Goal: Task Accomplishment & Management: Manage account settings

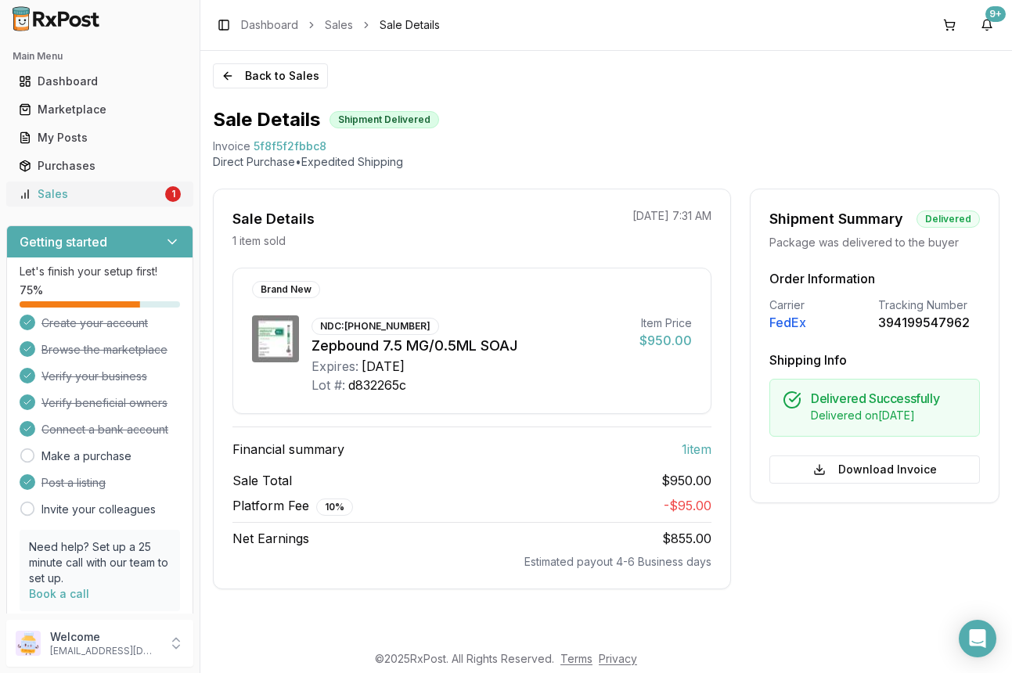
click at [80, 192] on div "Sales" at bounding box center [90, 194] width 143 height 16
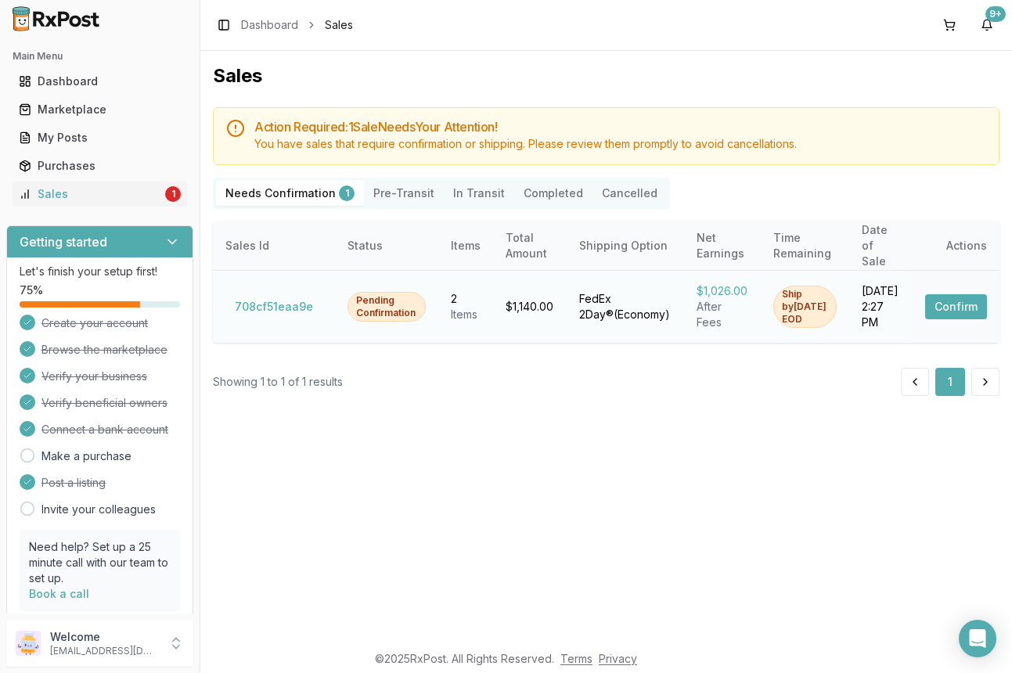
click at [947, 297] on button "Confirm" at bounding box center [956, 306] width 62 height 25
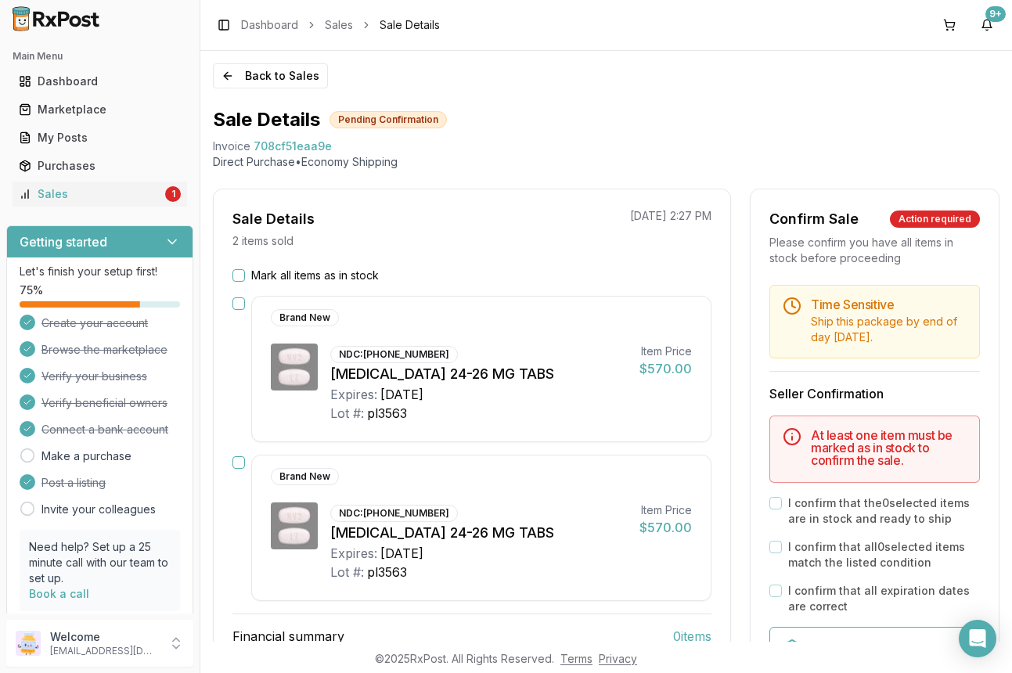
scroll to position [78, 0]
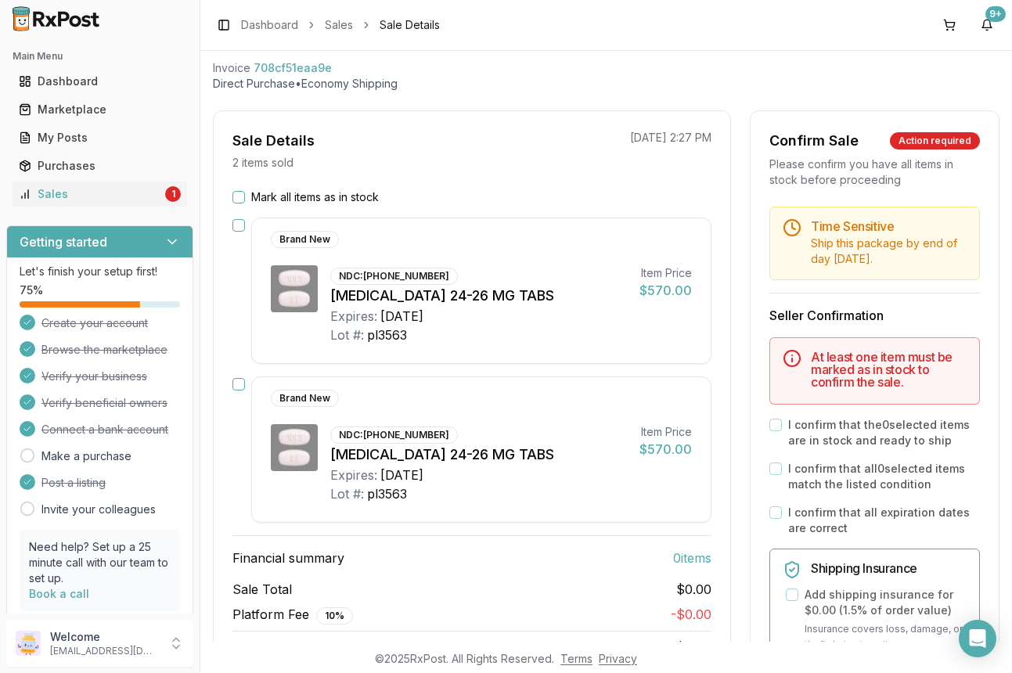
click at [237, 201] on button "Mark all items as in stock" at bounding box center [238, 197] width 13 height 13
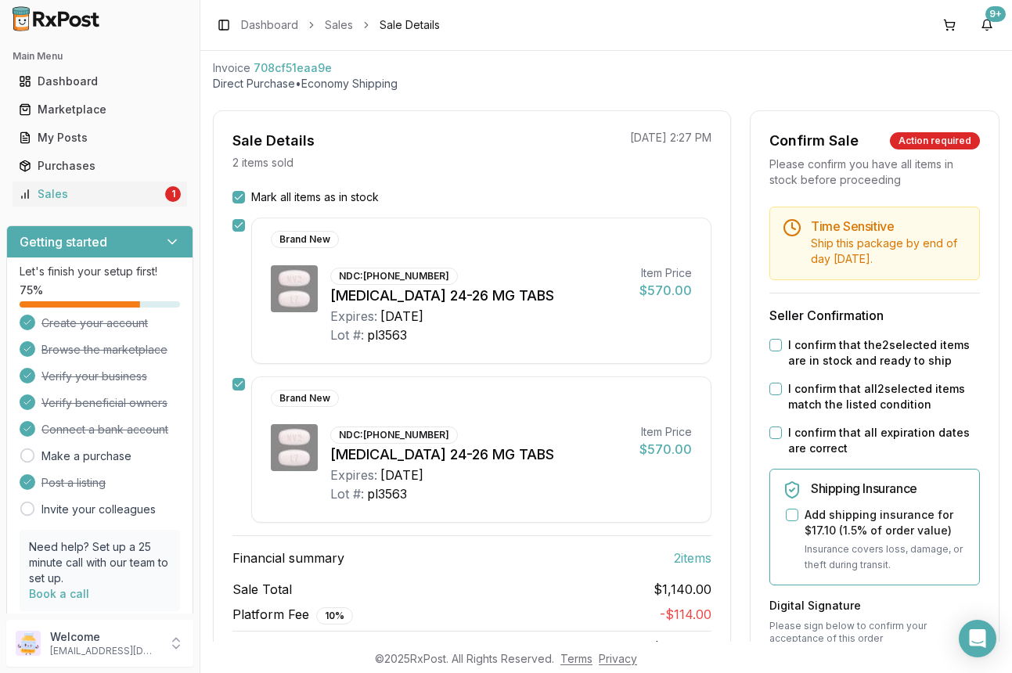
click at [769, 346] on button "I confirm that the 2 selected items are in stock and ready to ship" at bounding box center [775, 345] width 13 height 13
click at [771, 387] on button "I confirm that all 2 selected items match the listed condition" at bounding box center [775, 389] width 13 height 13
click at [770, 434] on button "I confirm that all expiration dates are correct" at bounding box center [775, 432] width 13 height 13
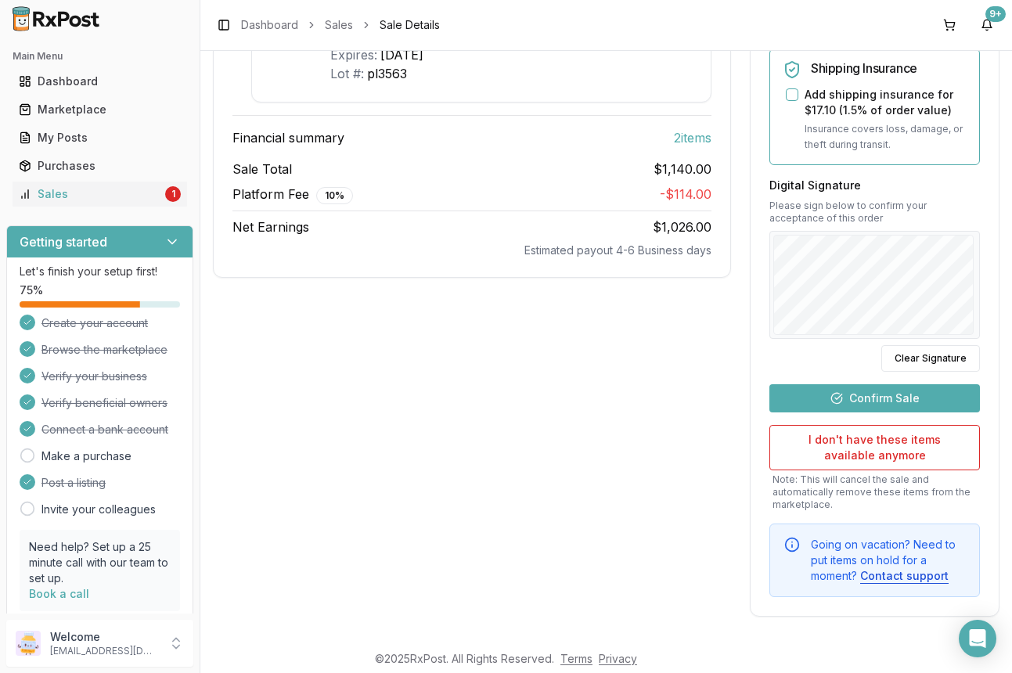
click at [854, 392] on button "Confirm Sale" at bounding box center [874, 398] width 210 height 28
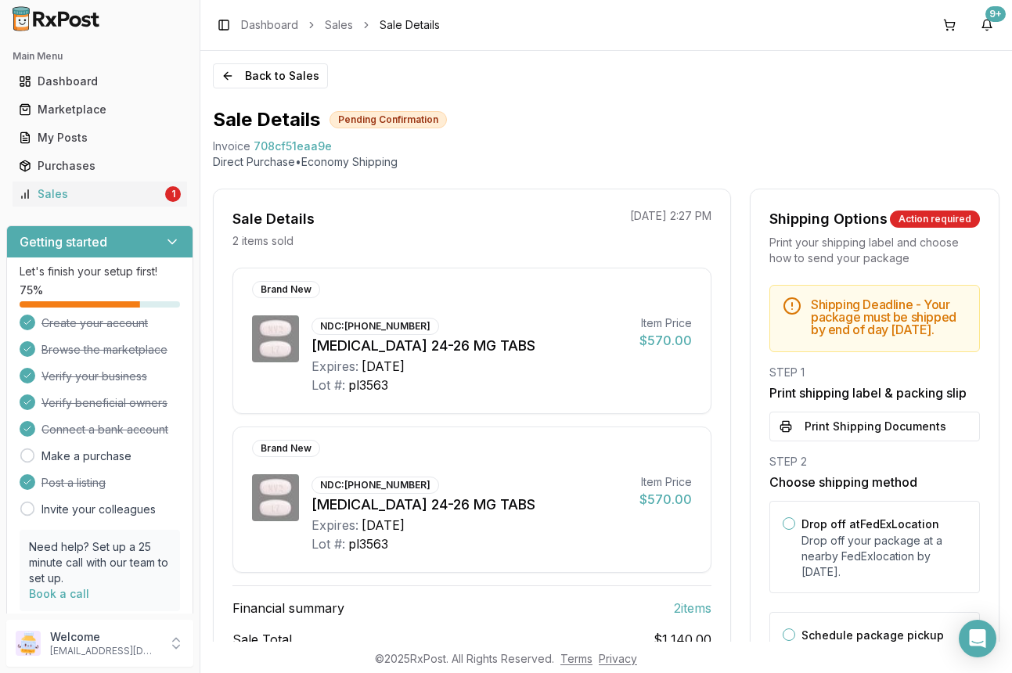
scroll to position [131, 0]
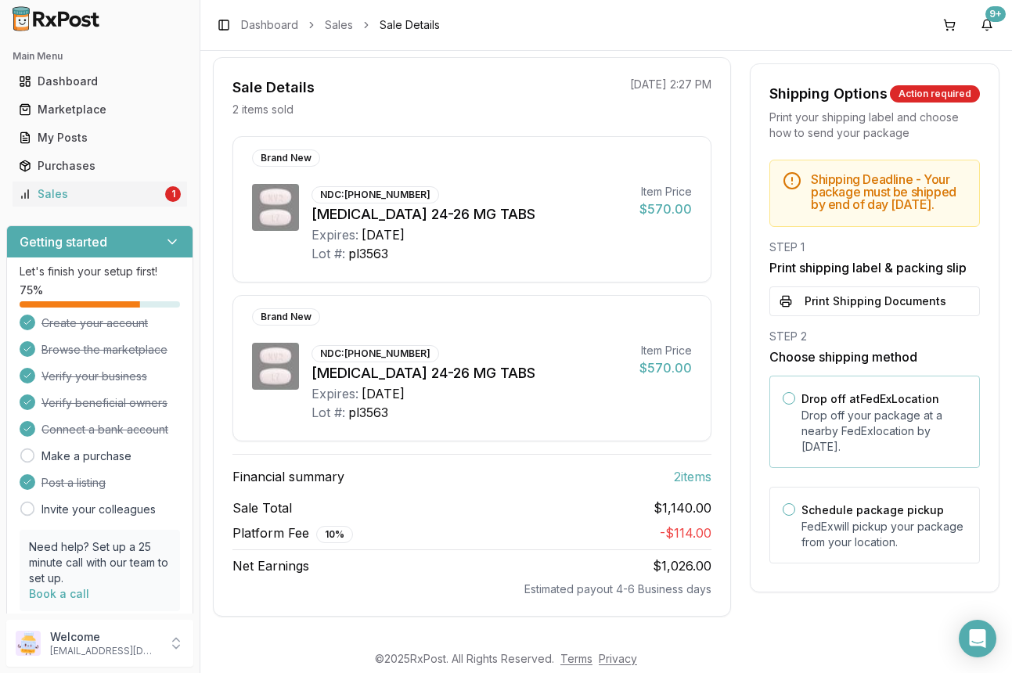
click at [787, 404] on button "Drop off at FedEx Location" at bounding box center [788, 398] width 13 height 13
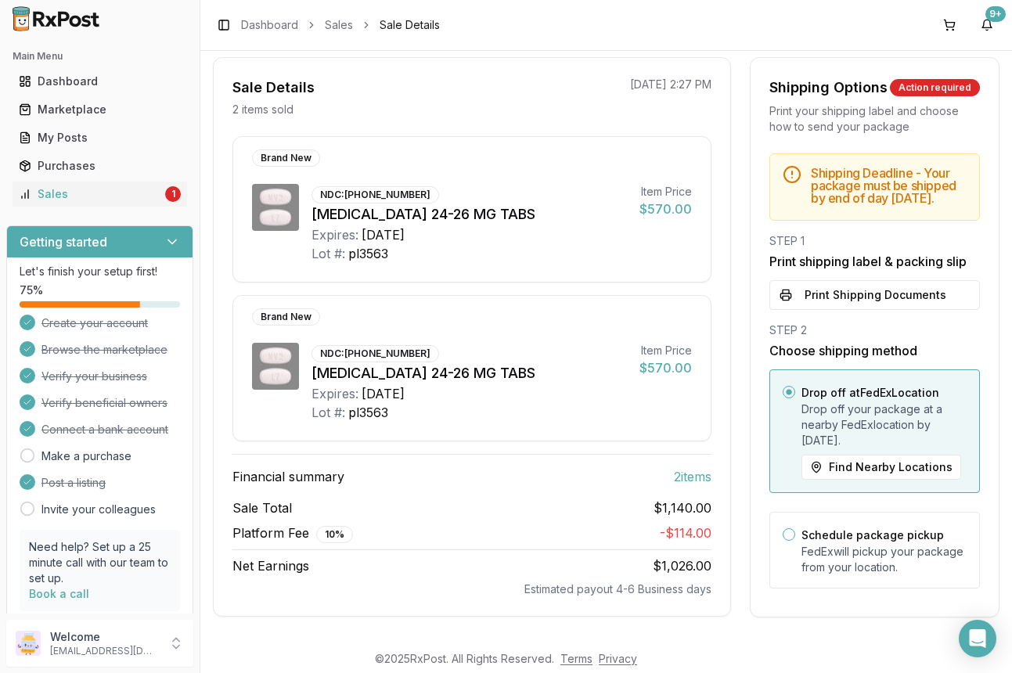
scroll to position [145, 0]
click at [836, 293] on button "Print Shipping Documents" at bounding box center [874, 294] width 210 height 30
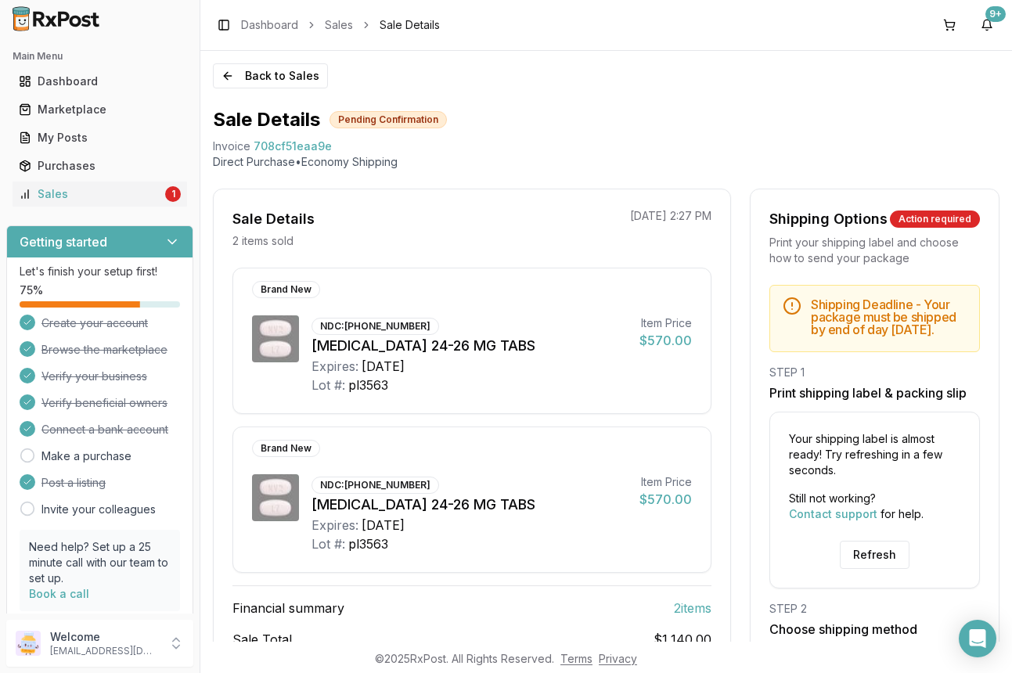
scroll to position [292, 0]
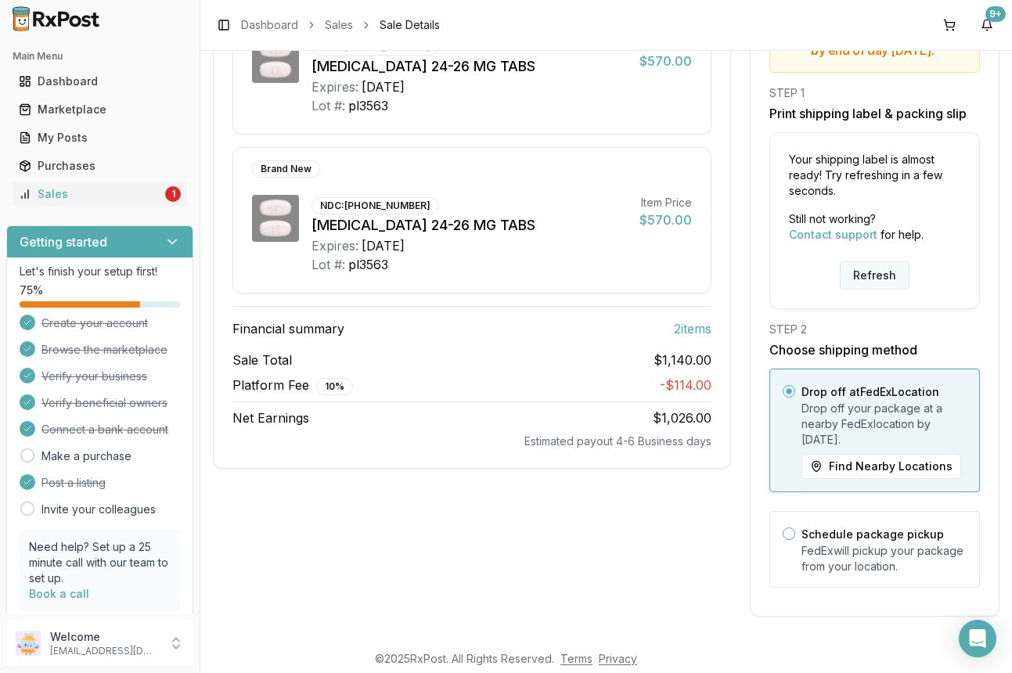
click at [877, 284] on button "Refresh" at bounding box center [874, 275] width 70 height 28
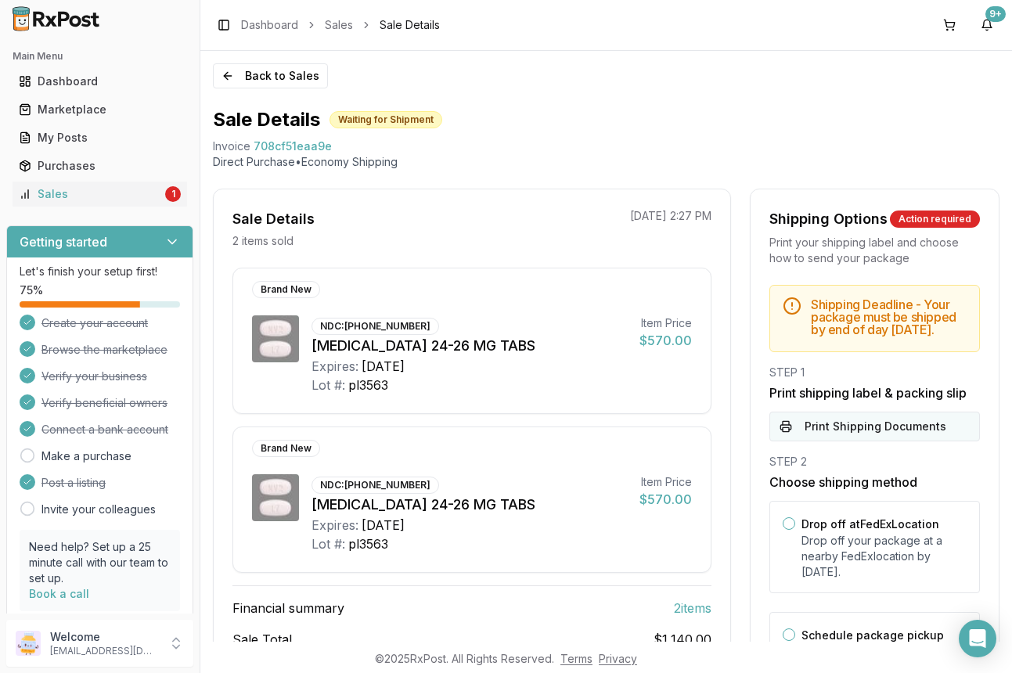
click at [855, 441] on button "Print Shipping Documents" at bounding box center [874, 427] width 210 height 30
